Goal: Find specific page/section

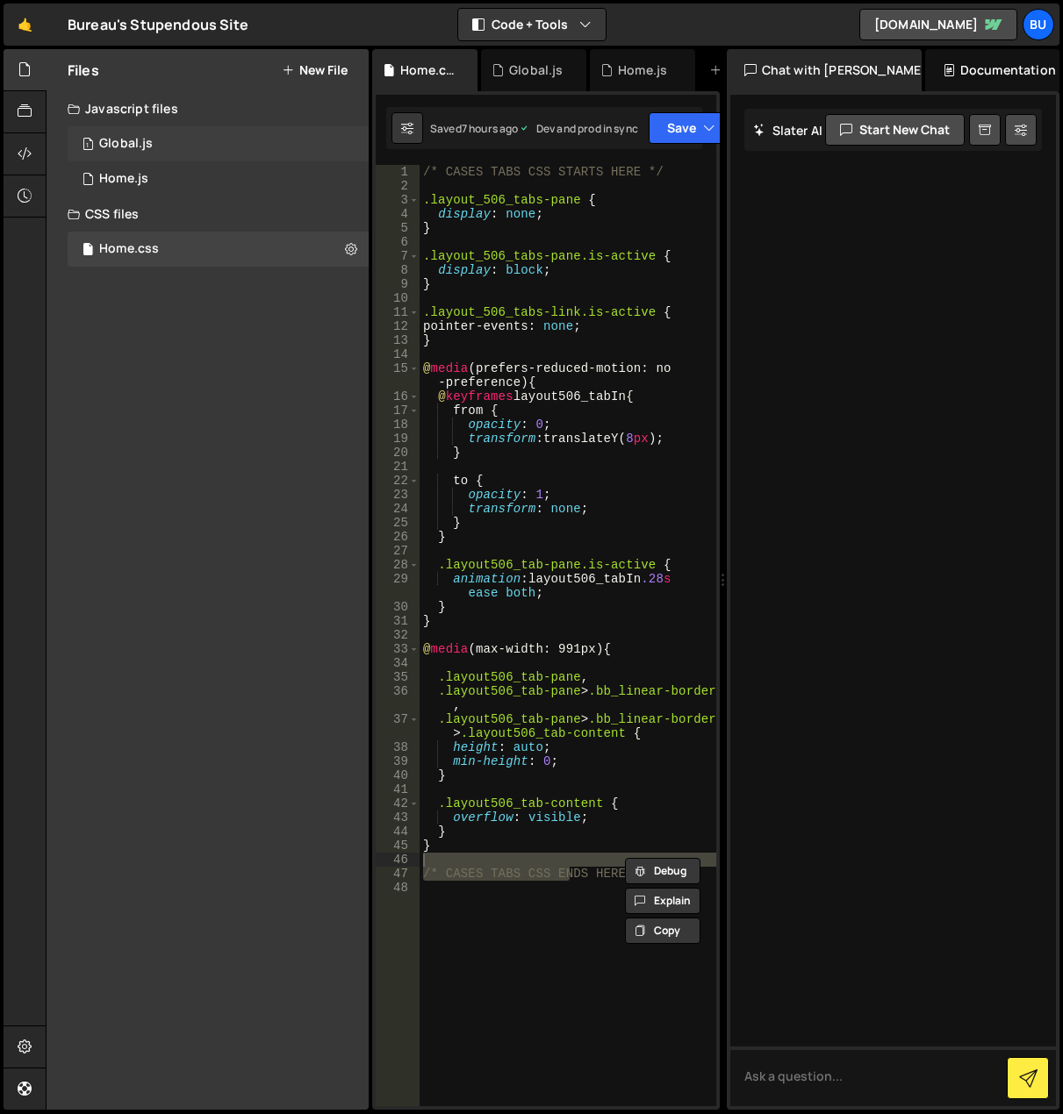
click at [132, 148] on div "Global.js" at bounding box center [126, 144] width 54 height 16
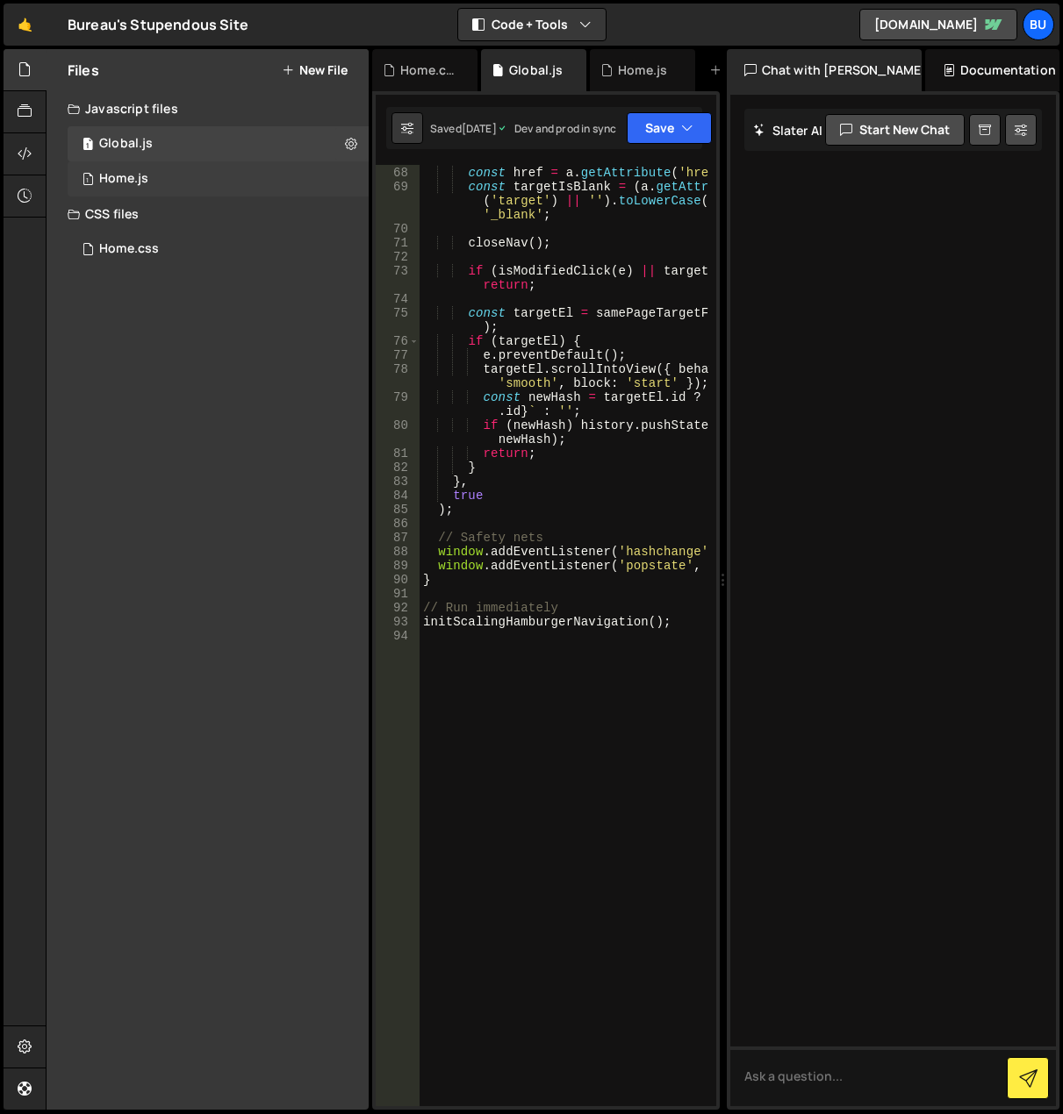
click at [160, 178] on div "1 Home.js 0" at bounding box center [218, 178] width 301 height 35
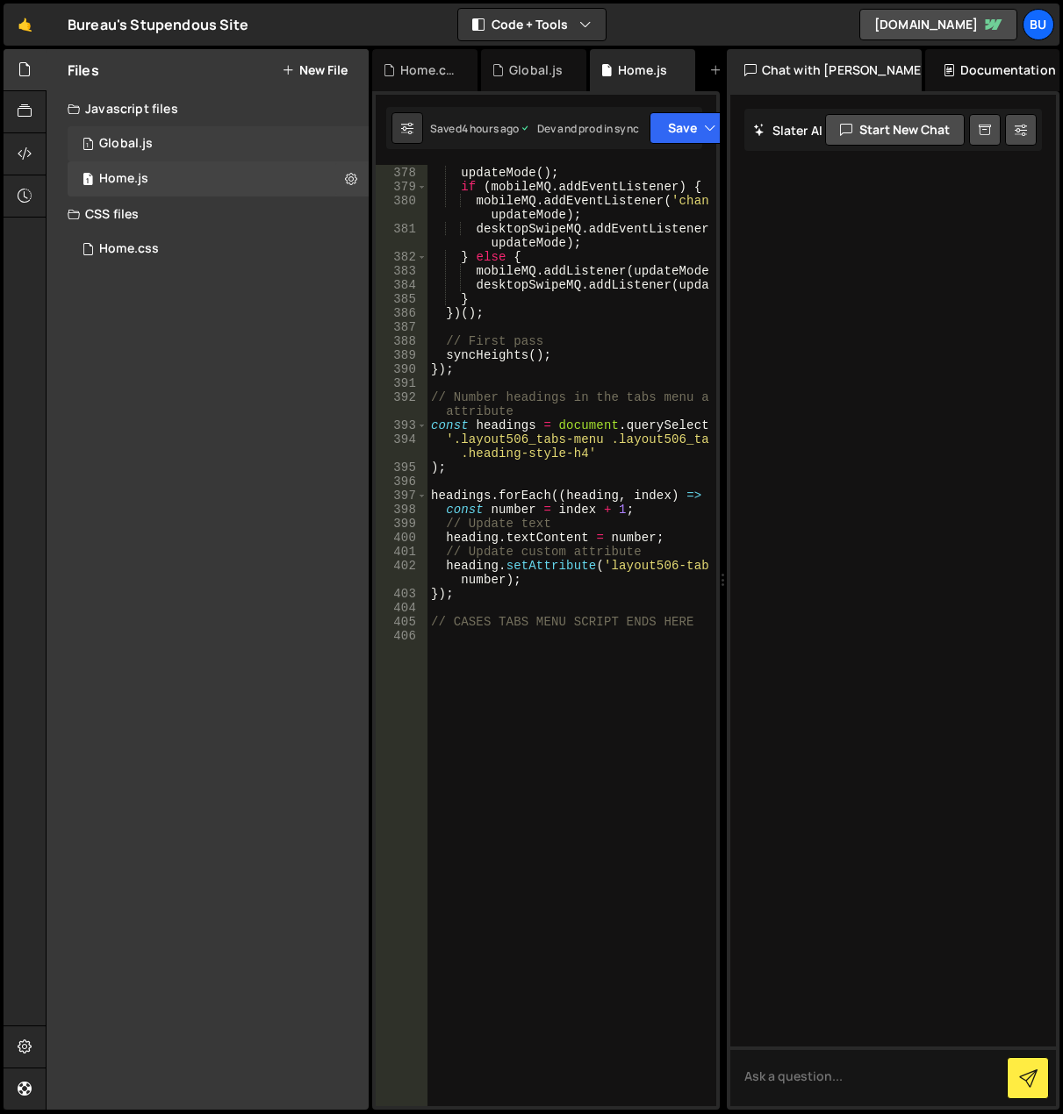
click at [173, 146] on div "1 Global.js 0" at bounding box center [218, 143] width 301 height 35
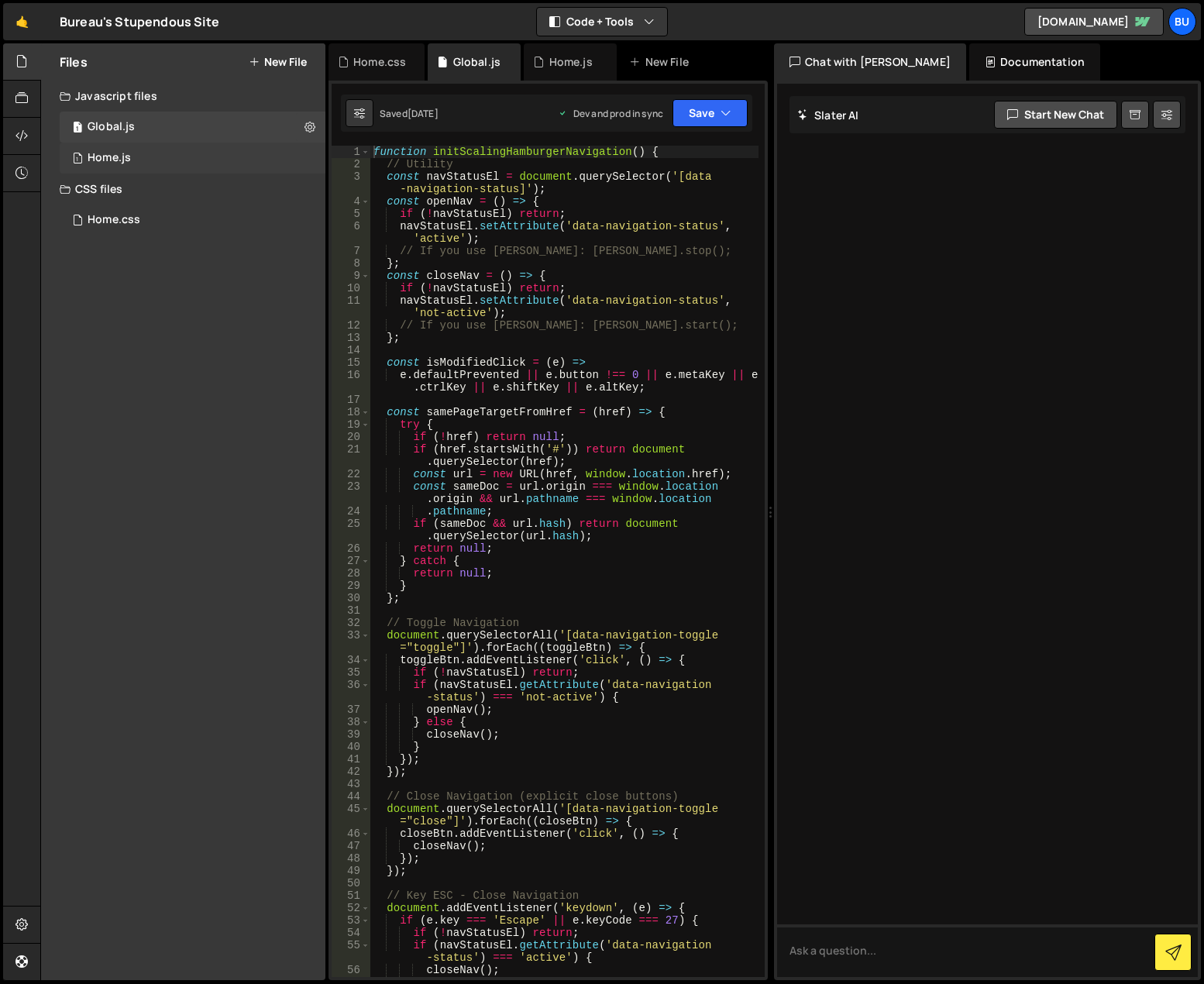
click at [191, 157] on div "1 Home.js 0" at bounding box center [193, 157] width 266 height 31
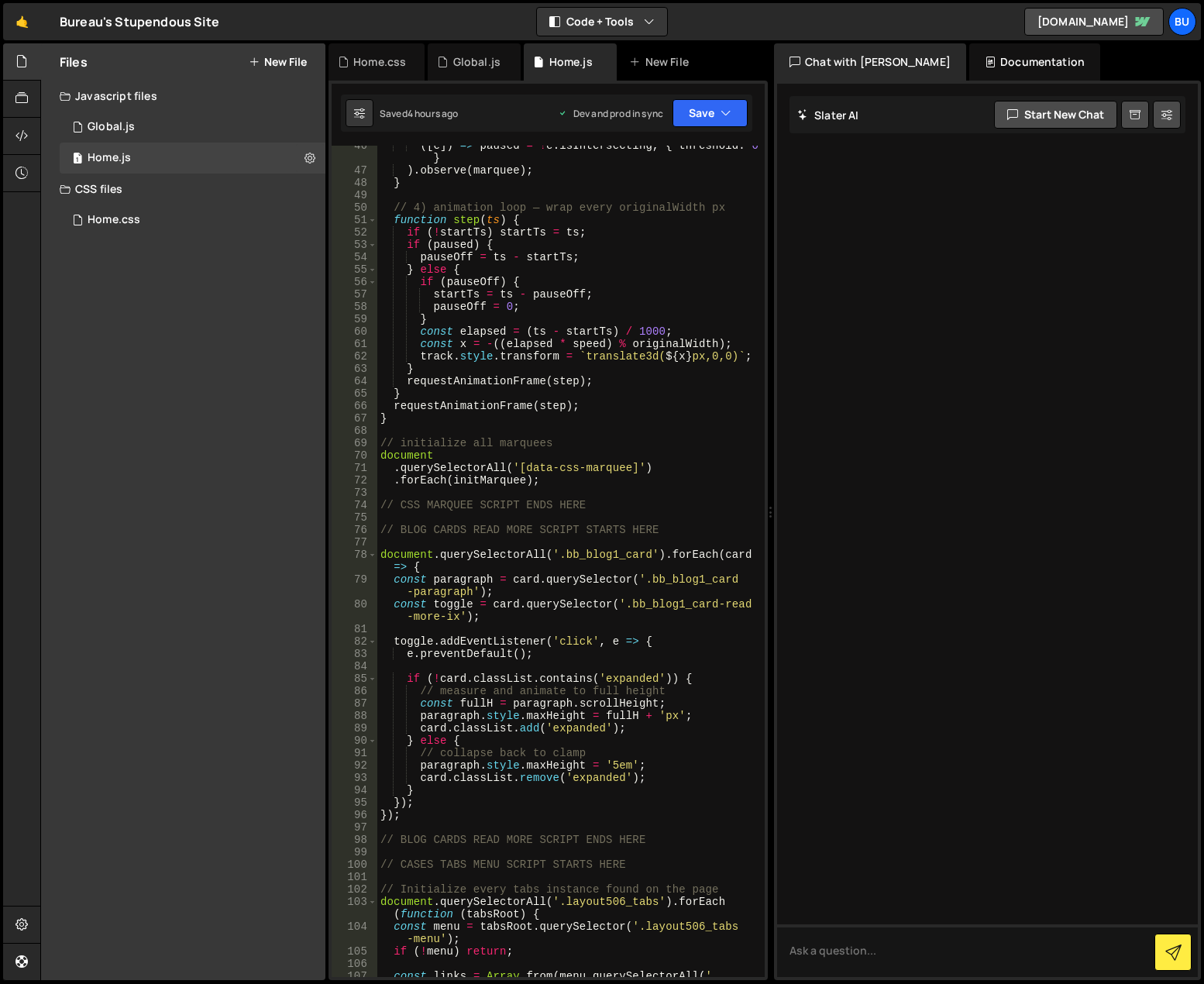
scroll to position [604, 0]
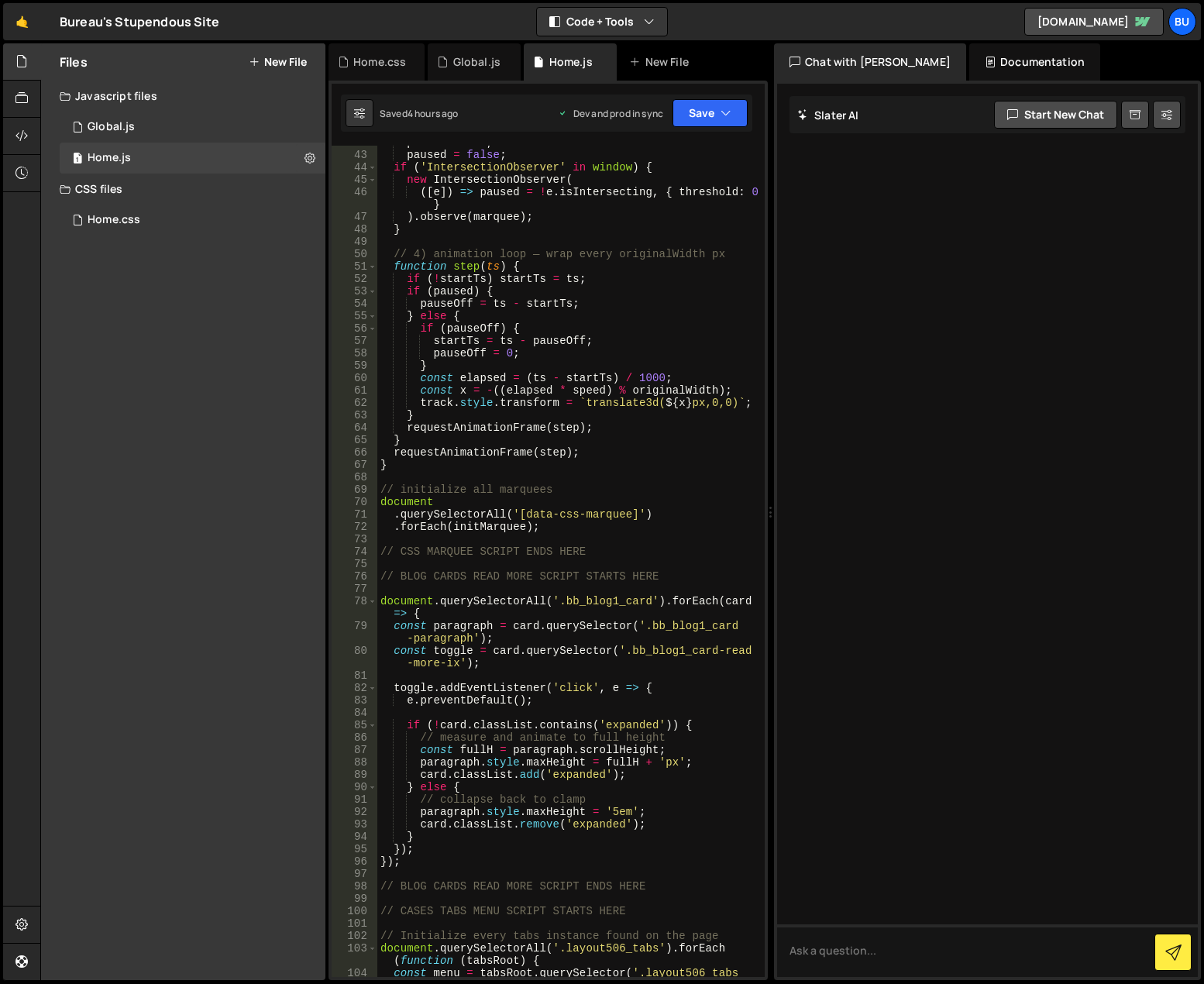
click at [562, 452] on div "pauseOff = 0 , paused = false ; if ( 'IntersectionObserver' in window ) { new I…" at bounding box center [568, 571] width 382 height 869
type textarea "// CASES TABS MENU SCRIPT ENDS HERE"
